Goal: Task Accomplishment & Management: Manage account settings

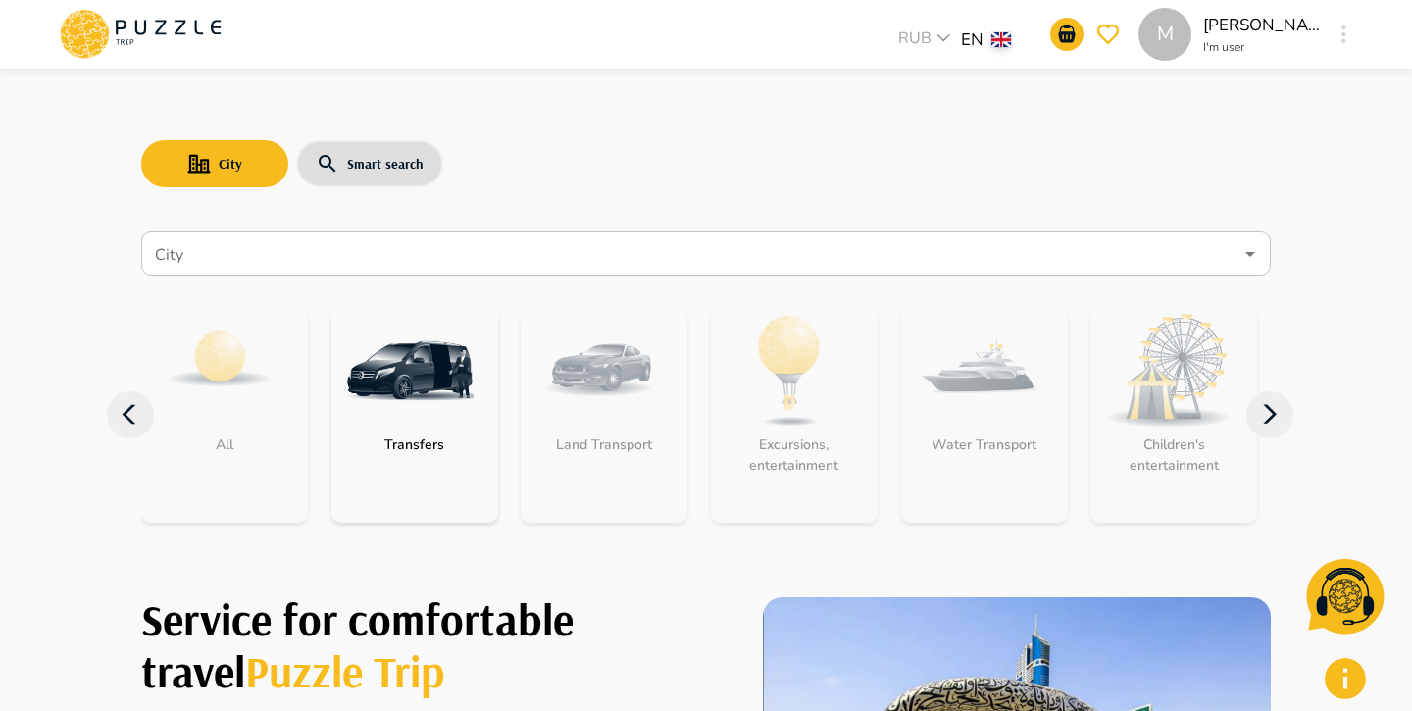
click at [385, 344] on img "category-get_transfer" at bounding box center [409, 370] width 127 height 127
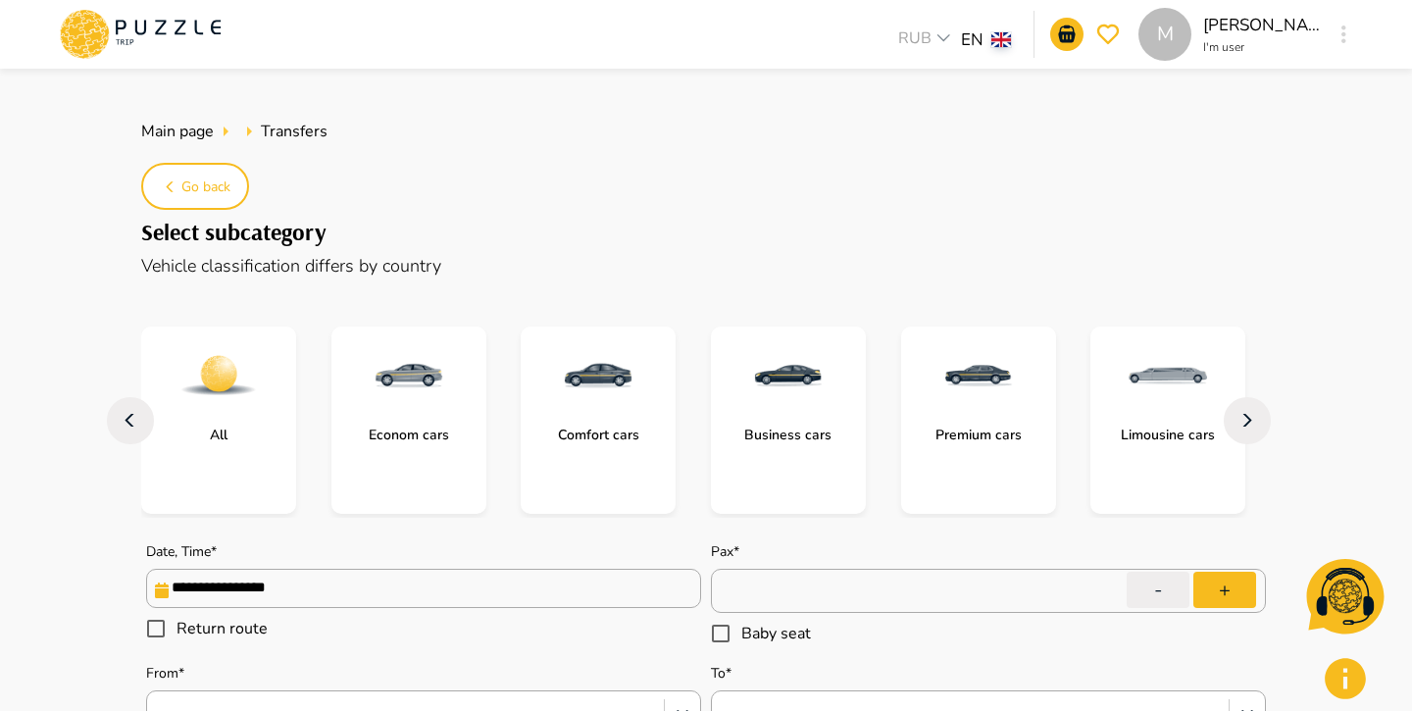
type textarea "*"
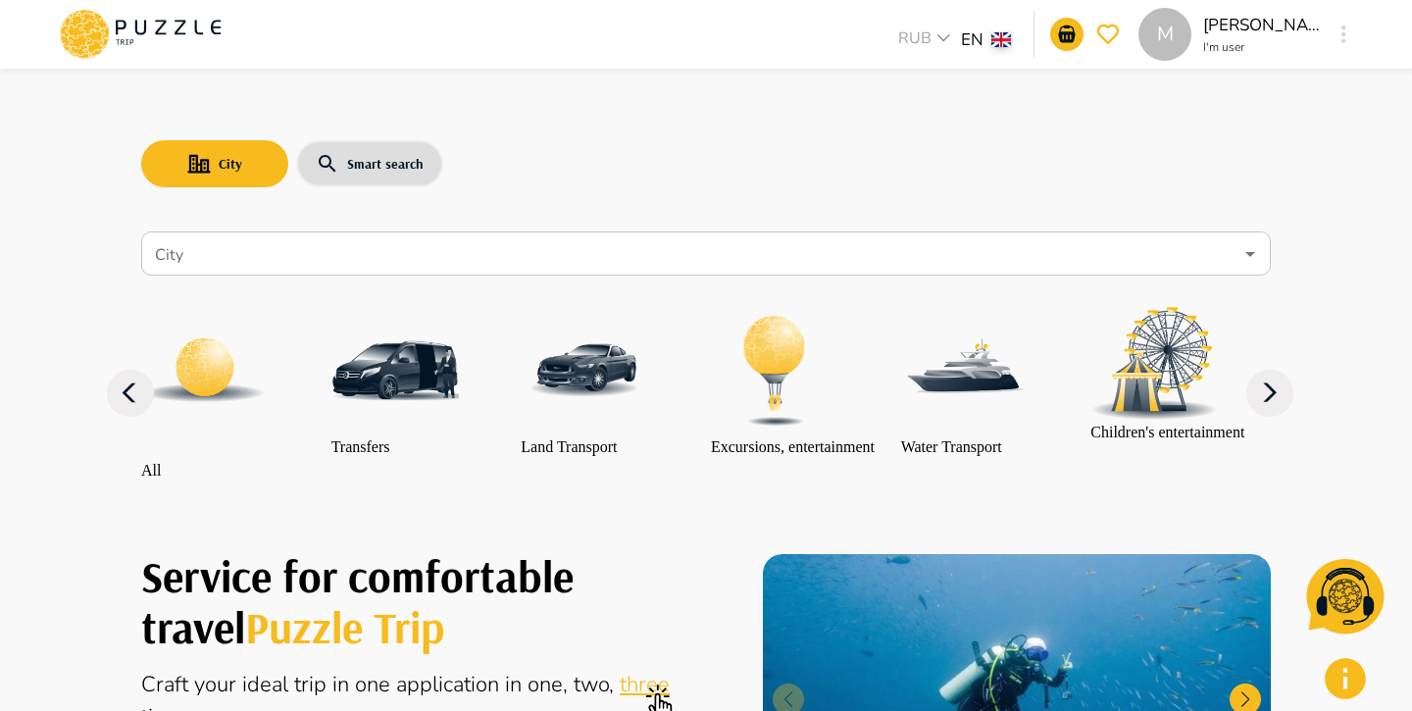
click at [1357, 32] on div "M RUB *** EN ** M [PERSON_NAME] I'm user M" at bounding box center [705, 34] width 1345 height 69
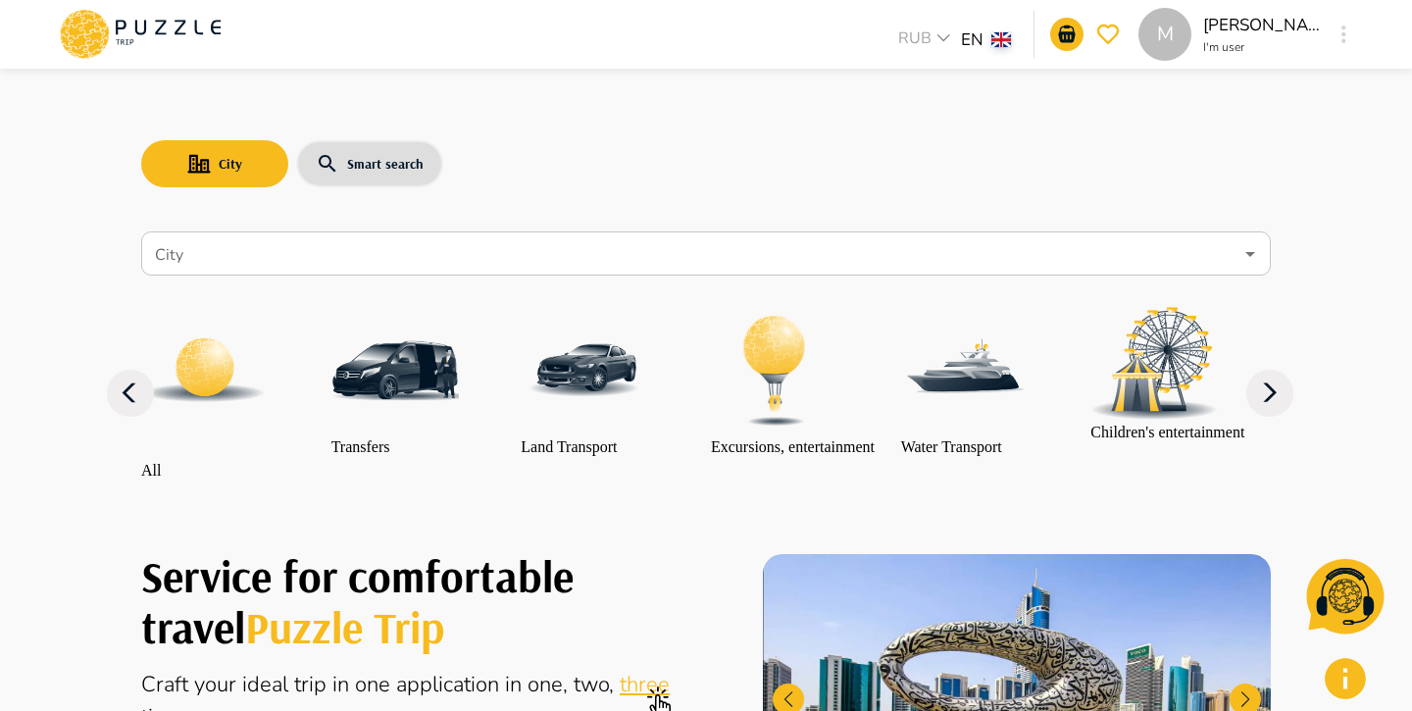
click at [1343, 33] on icon "button" at bounding box center [1344, 34] width 5 height 18
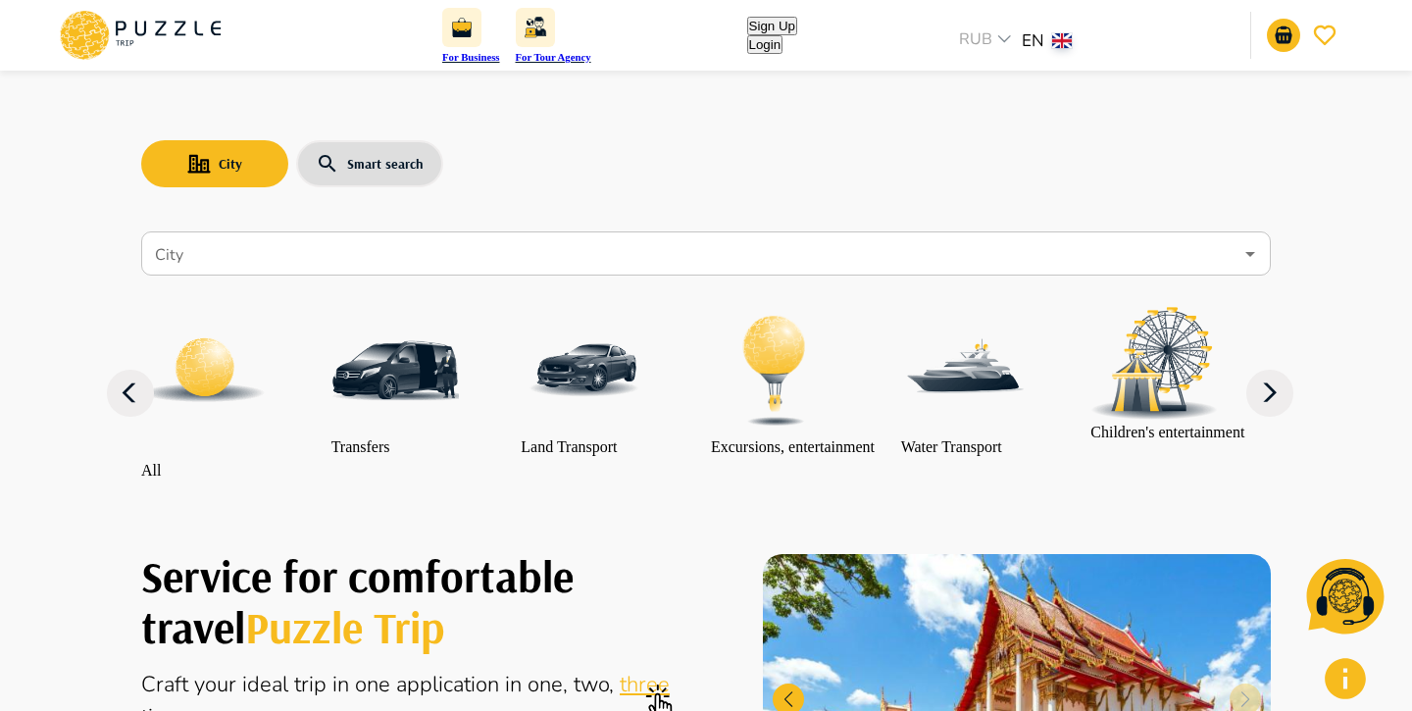
click at [784, 46] on button "Login" at bounding box center [765, 44] width 36 height 19
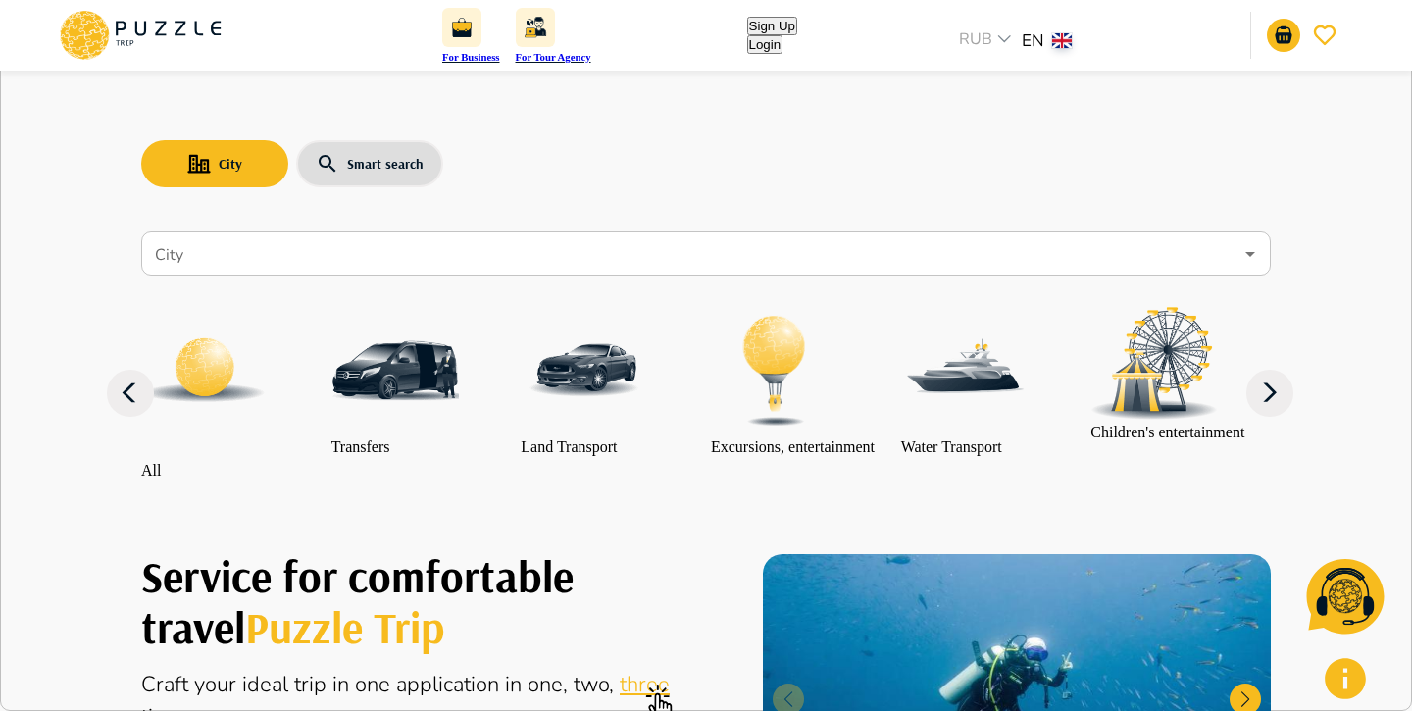
type input "*"
type input "**********"
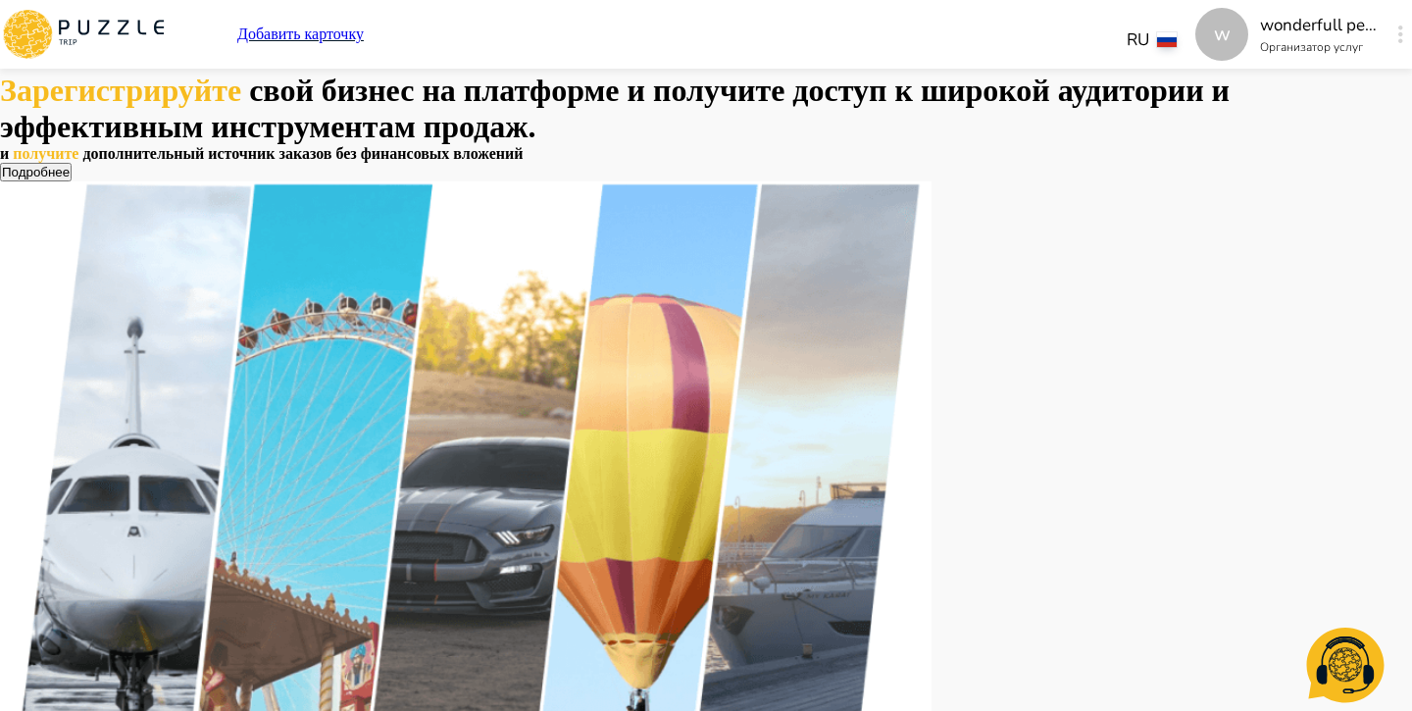
click at [1038, 78] on div "Зарегистрируйте свой бизнес на платформе и получите доступ к широкой аудитории …" at bounding box center [706, 525] width 1412 height 905
click at [1394, 30] on button "button" at bounding box center [1401, 34] width 15 height 27
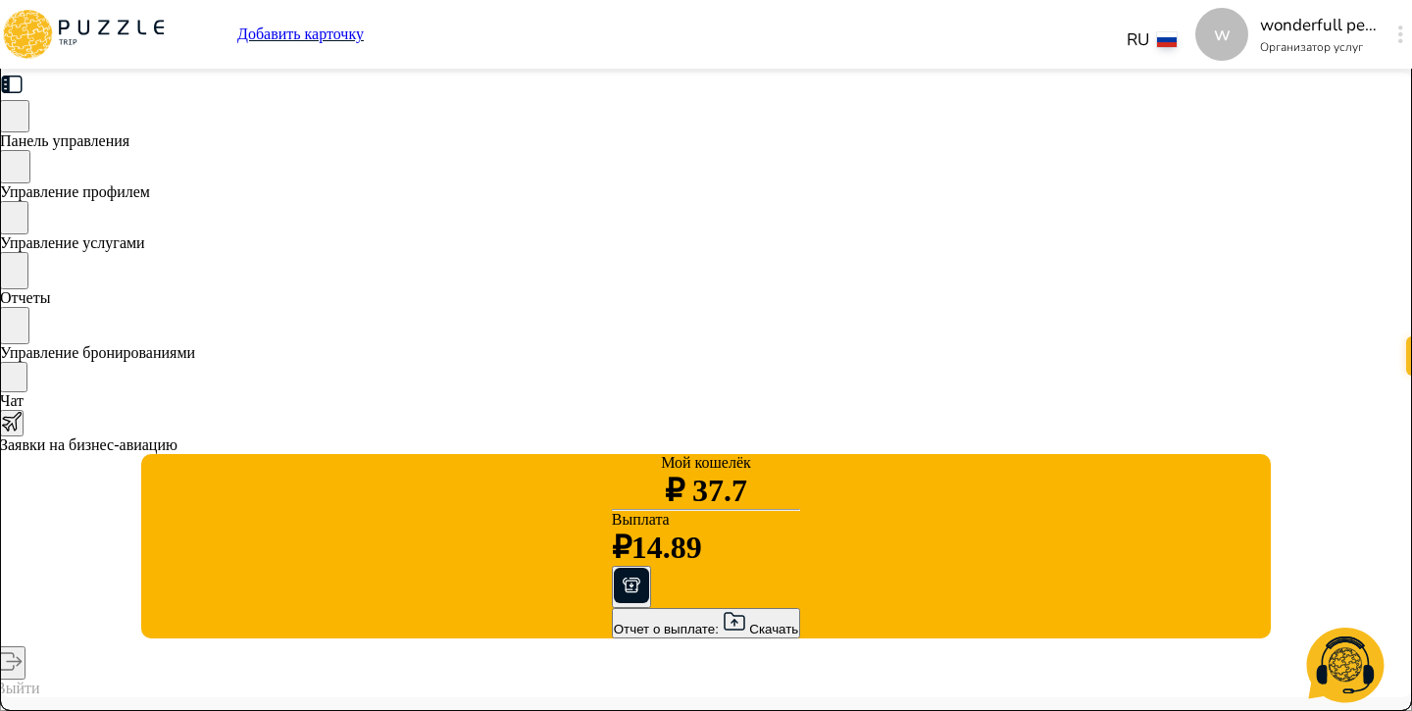
click at [1260, 20] on p "wonderfull peace" at bounding box center [1319, 25] width 118 height 25
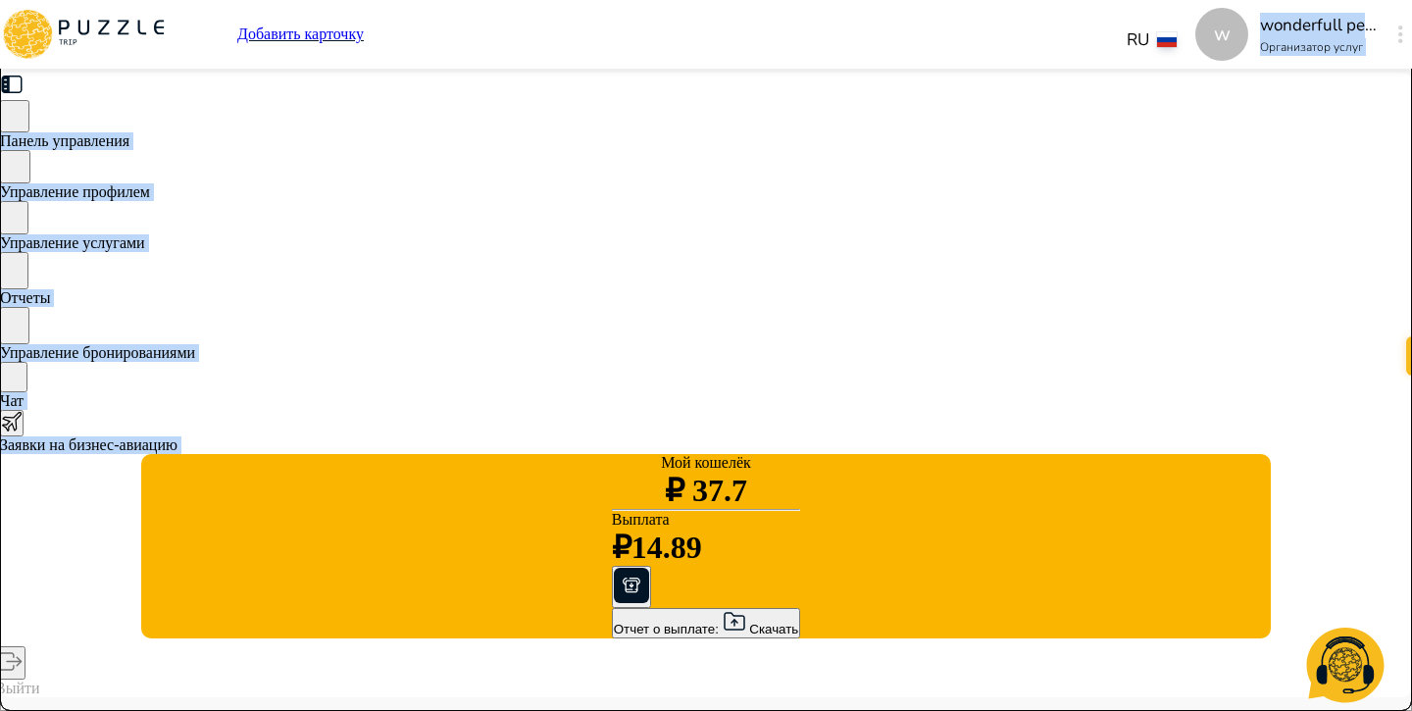
drag, startPoint x: 1119, startPoint y: 27, endPoint x: 1241, endPoint y: 16, distance: 122.2
click at [1241, 17] on div "w wonderfull peace Организатор услуг w" at bounding box center [1303, 34] width 217 height 53
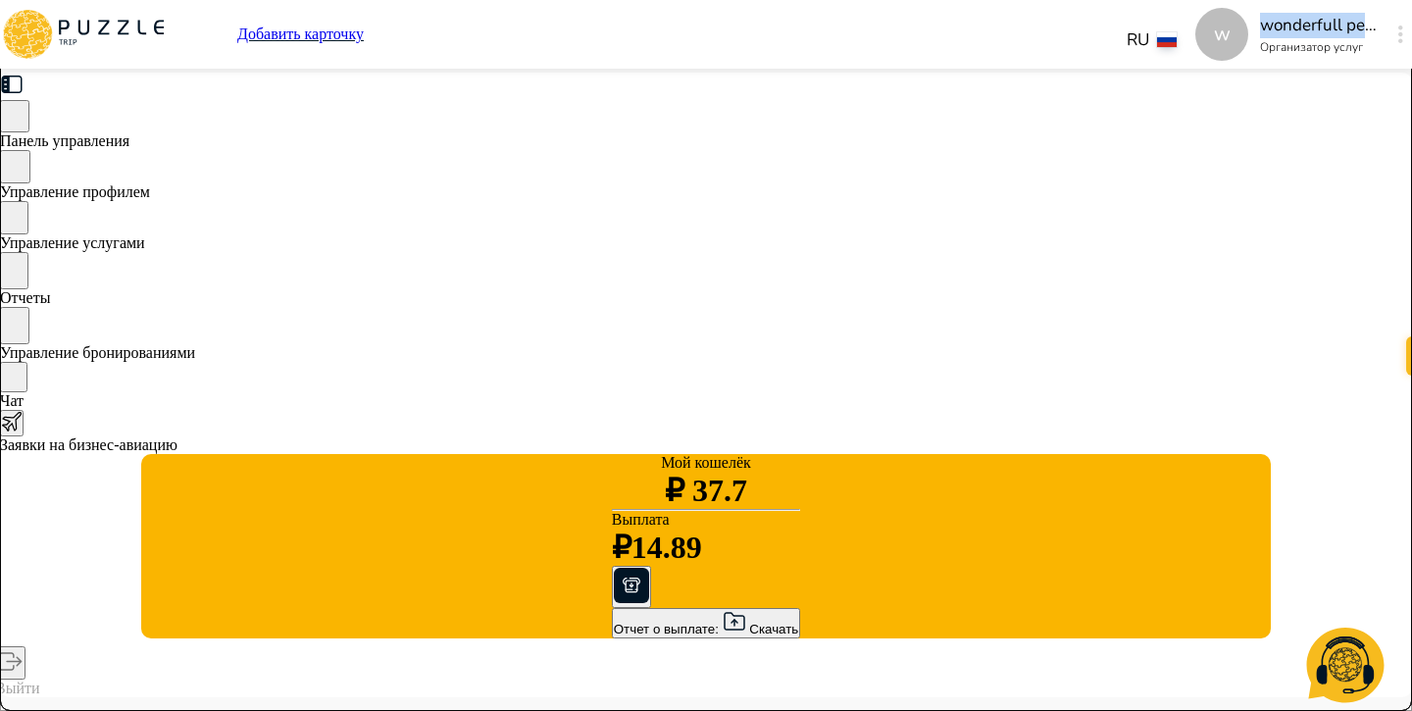
click at [1398, 29] on icon "button" at bounding box center [1400, 34] width 5 height 18
drag, startPoint x: 1199, startPoint y: 84, endPoint x: 1149, endPoint y: 81, distance: 50.1
drag, startPoint x: 700, startPoint y: 450, endPoint x: 501, endPoint y: 446, distance: 199.1
